Goal: Information Seeking & Learning: Understand process/instructions

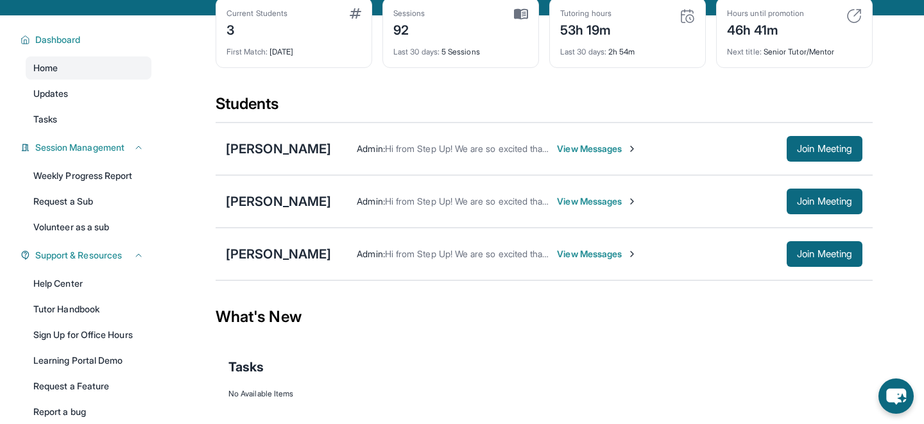
scroll to position [76, 0]
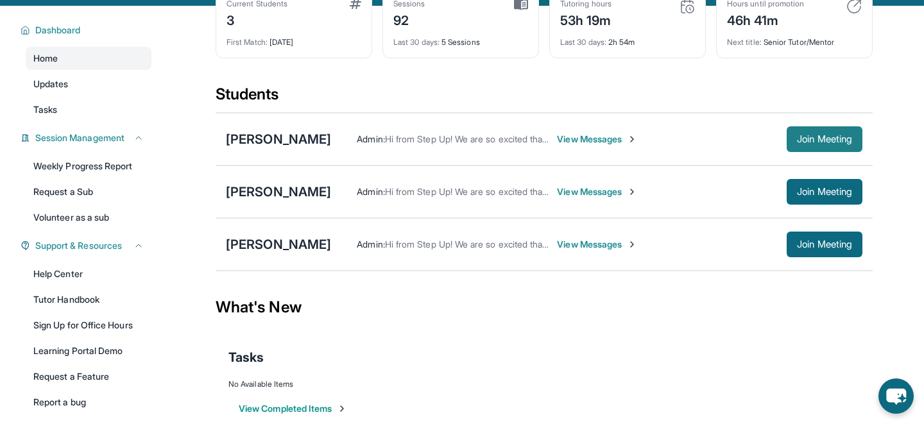
click at [845, 135] on span "Join Meeting" at bounding box center [824, 139] width 55 height 8
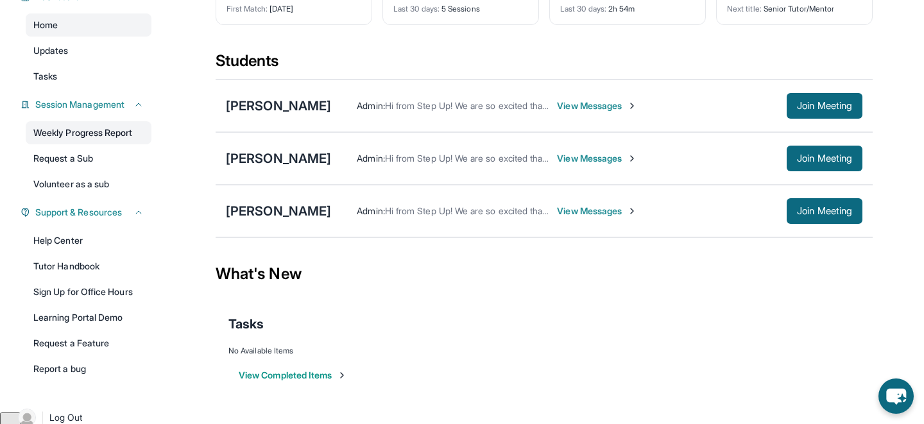
scroll to position [113, 0]
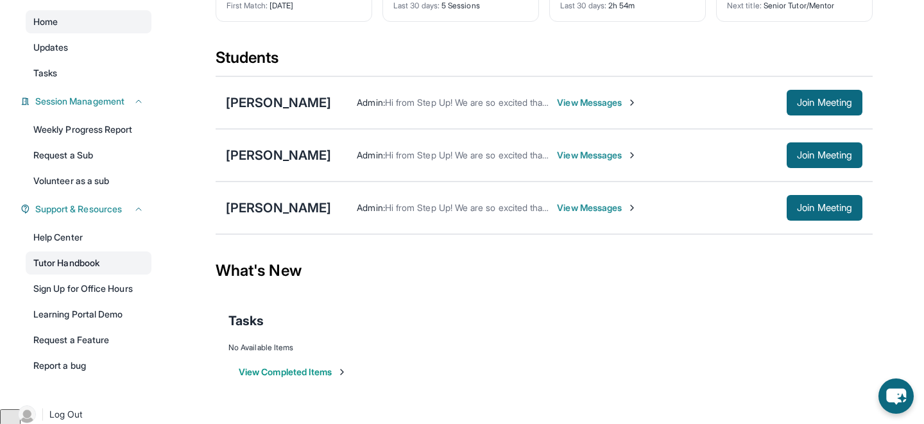
click at [75, 254] on link "Tutor Handbook" at bounding box center [89, 263] width 126 height 23
